Goal: Information Seeking & Learning: Learn about a topic

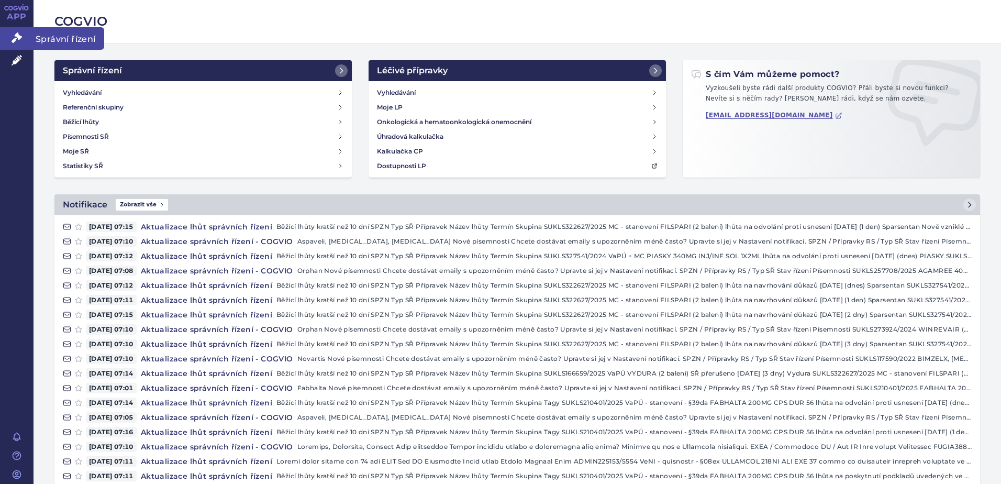
click at [7, 32] on link "Správní řízení" at bounding box center [17, 38] width 34 height 22
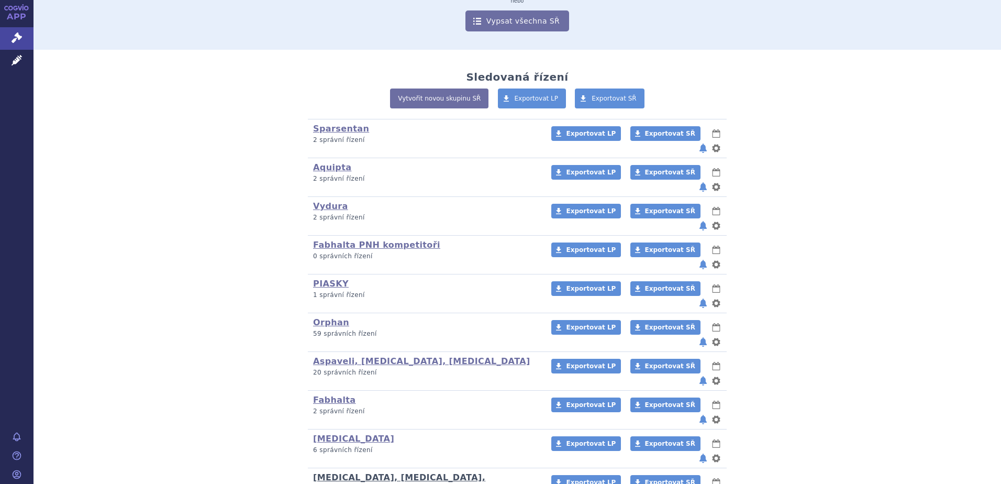
scroll to position [182, 0]
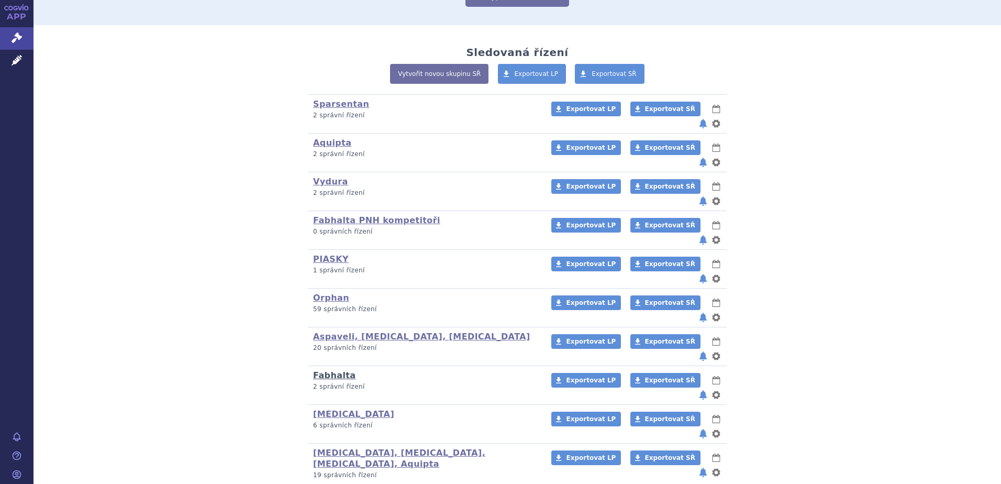
click at [324, 370] on link "Fabhalta" at bounding box center [334, 375] width 43 height 10
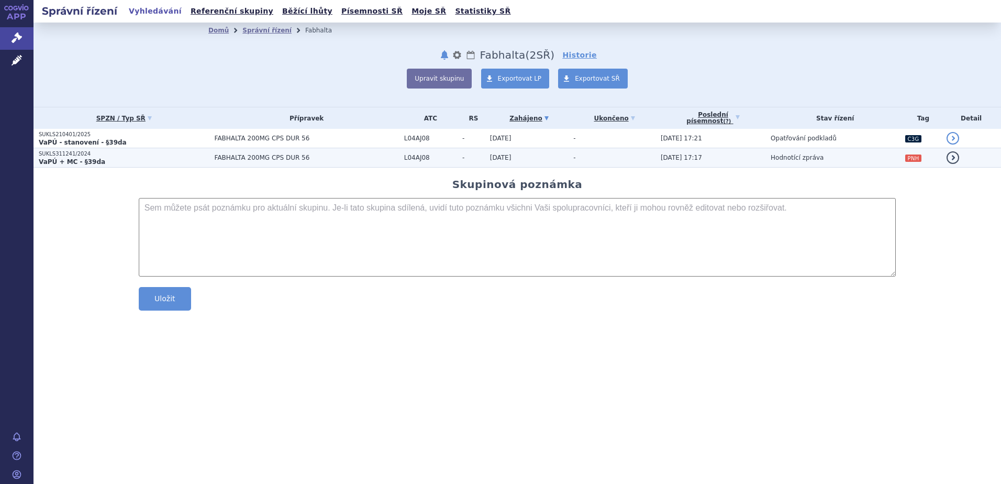
drag, startPoint x: 151, startPoint y: 143, endPoint x: 147, endPoint y: 149, distance: 6.7
click at [149, 147] on td "SUKLS210401/2025 VaPÚ - stanovení - §39da" at bounding box center [122, 138] width 176 height 19
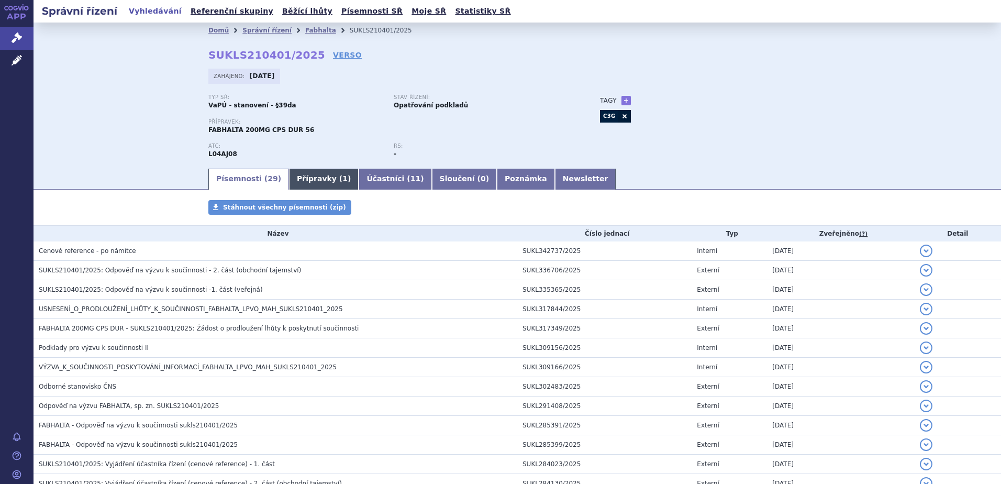
drag, startPoint x: 294, startPoint y: 173, endPoint x: 300, endPoint y: 170, distance: 7.0
click at [294, 173] on link "Přípravky ( 1 )" at bounding box center [324, 179] width 70 height 21
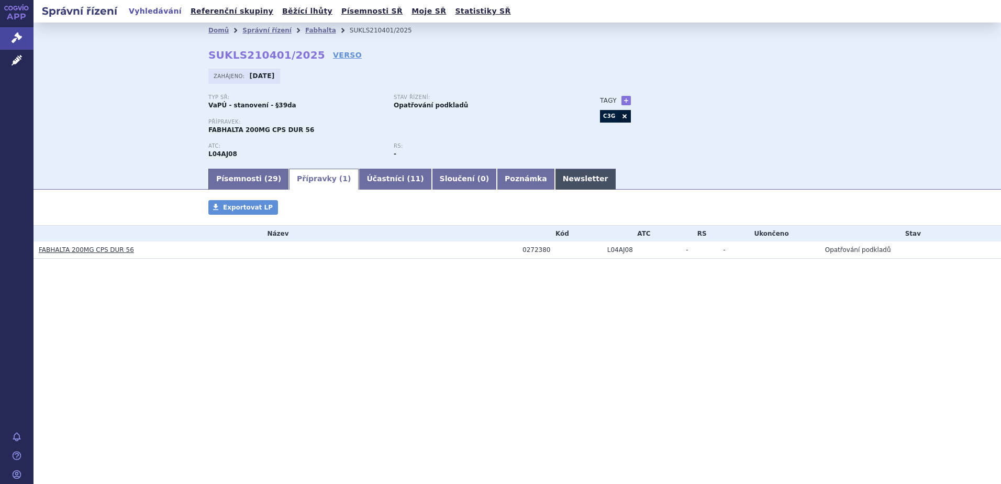
click at [555, 171] on link "Newsletter" at bounding box center [585, 179] width 61 height 21
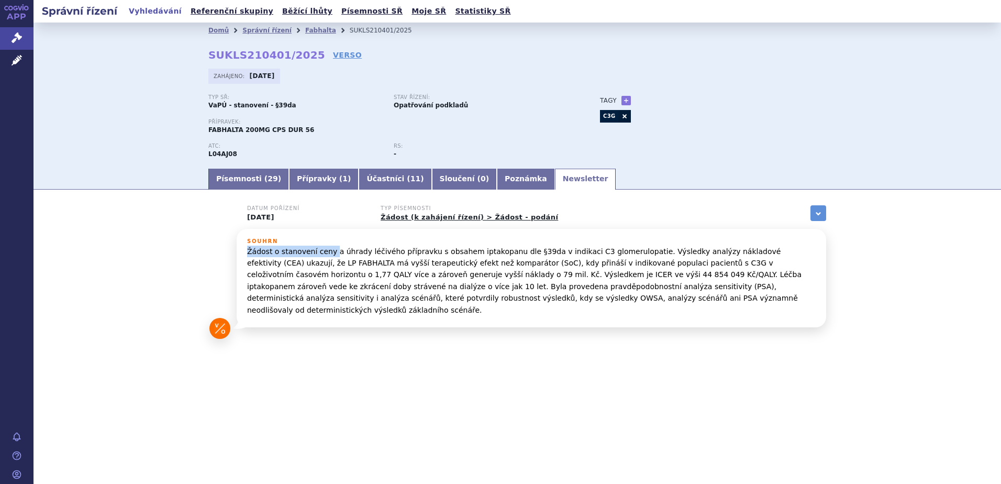
drag, startPoint x: 248, startPoint y: 250, endPoint x: 328, endPoint y: 247, distance: 80.2
click at [328, 247] on p "Žádost o stanovení ceny a úhrady léčivého přípravku s obsahem iptakopanu dle §3…" at bounding box center [531, 281] width 569 height 70
drag, startPoint x: 620, startPoint y: 250, endPoint x: 245, endPoint y: 257, distance: 374.5
click at [245, 257] on div "Souhrn Žádost o stanovení ceny a úhrady léčivého přípravku s obsahem iptakopanu…" at bounding box center [532, 278] width 590 height 98
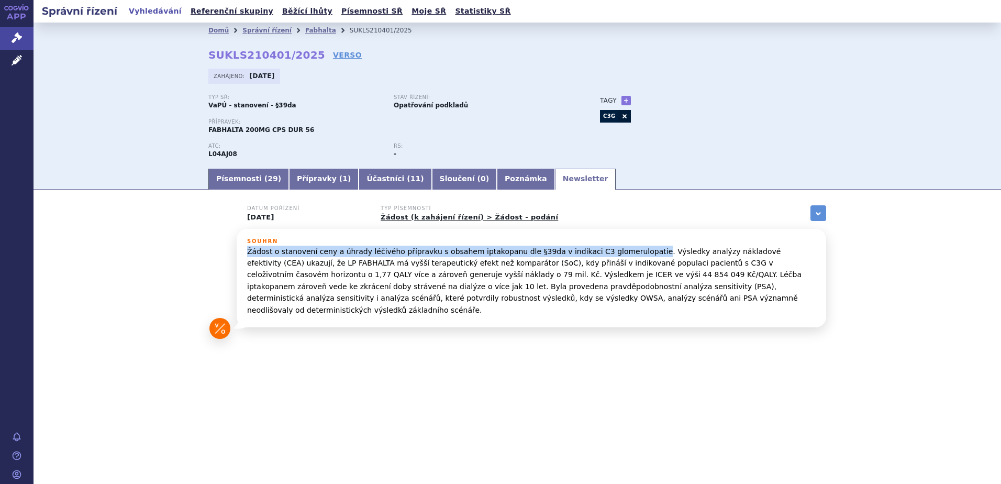
copy p "Žádost o stanovení ceny a úhrady léčivého přípravku s obsahem iptakopanu dle §3…"
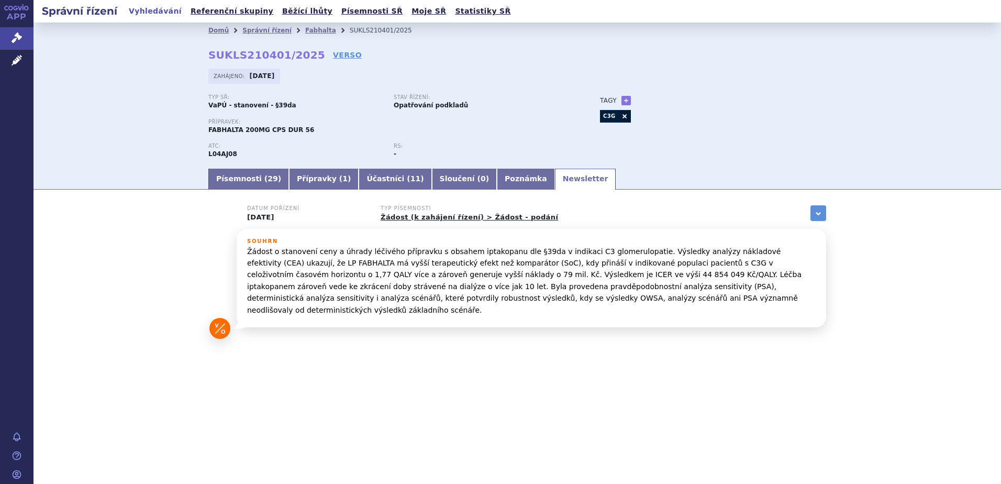
click at [419, 269] on p "Žádost o stanovení ceny a úhrady léčivého přípravku s obsahem iptakopanu dle §3…" at bounding box center [531, 281] width 569 height 70
